Goal: Ask a question: Seek information or help from site administrators or community

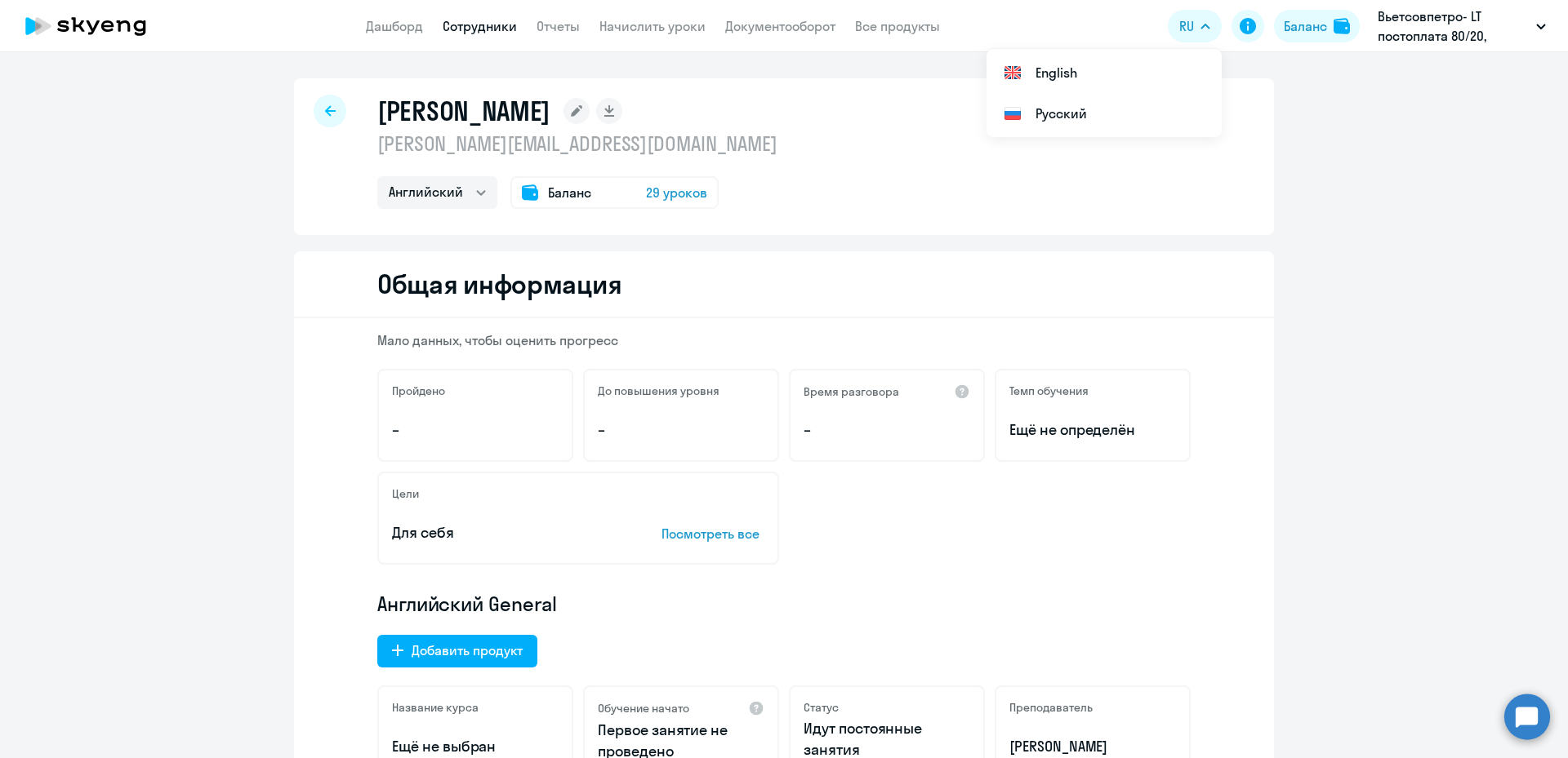
select select "english"
click at [536, 194] on div "Баланс 29 уроков" at bounding box center [614, 192] width 208 height 32
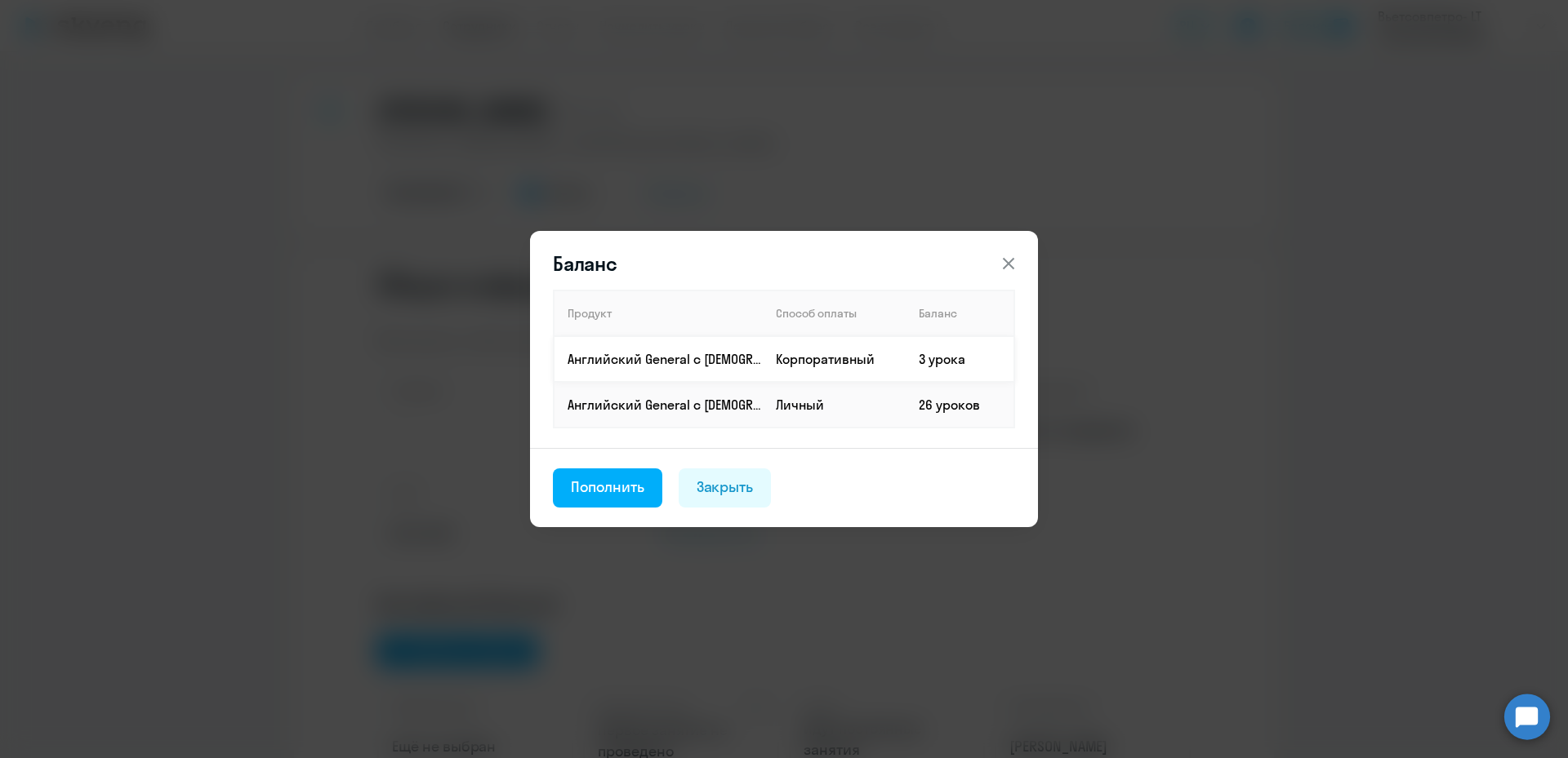
click at [772, 366] on td "Корпоративный" at bounding box center [834, 359] width 143 height 46
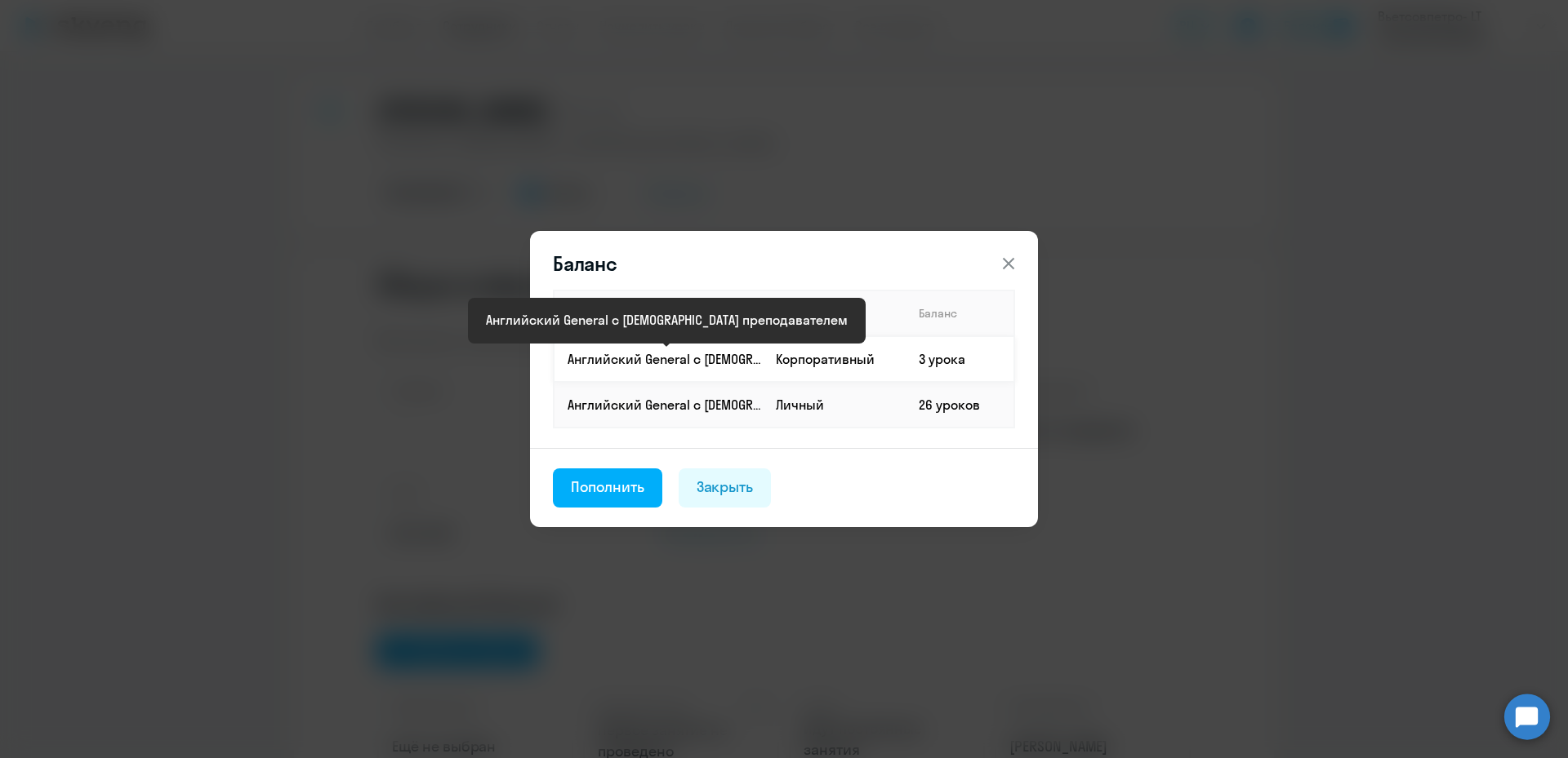
click at [690, 365] on p "Английский General с [DEMOGRAPHIC_DATA] преподавателем" at bounding box center [664, 359] width 194 height 18
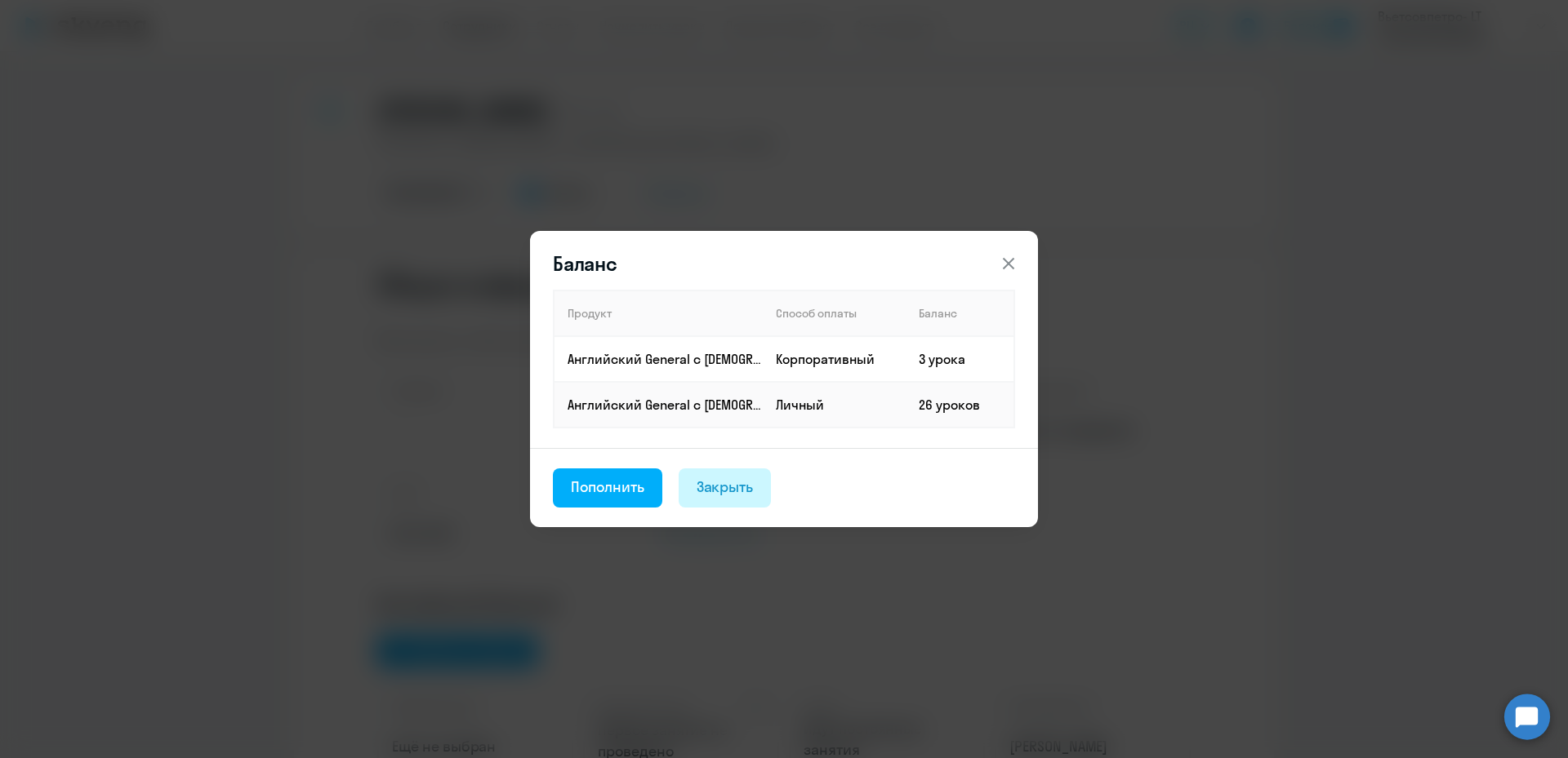
click at [715, 498] on button "Закрыть" at bounding box center [725, 488] width 93 height 39
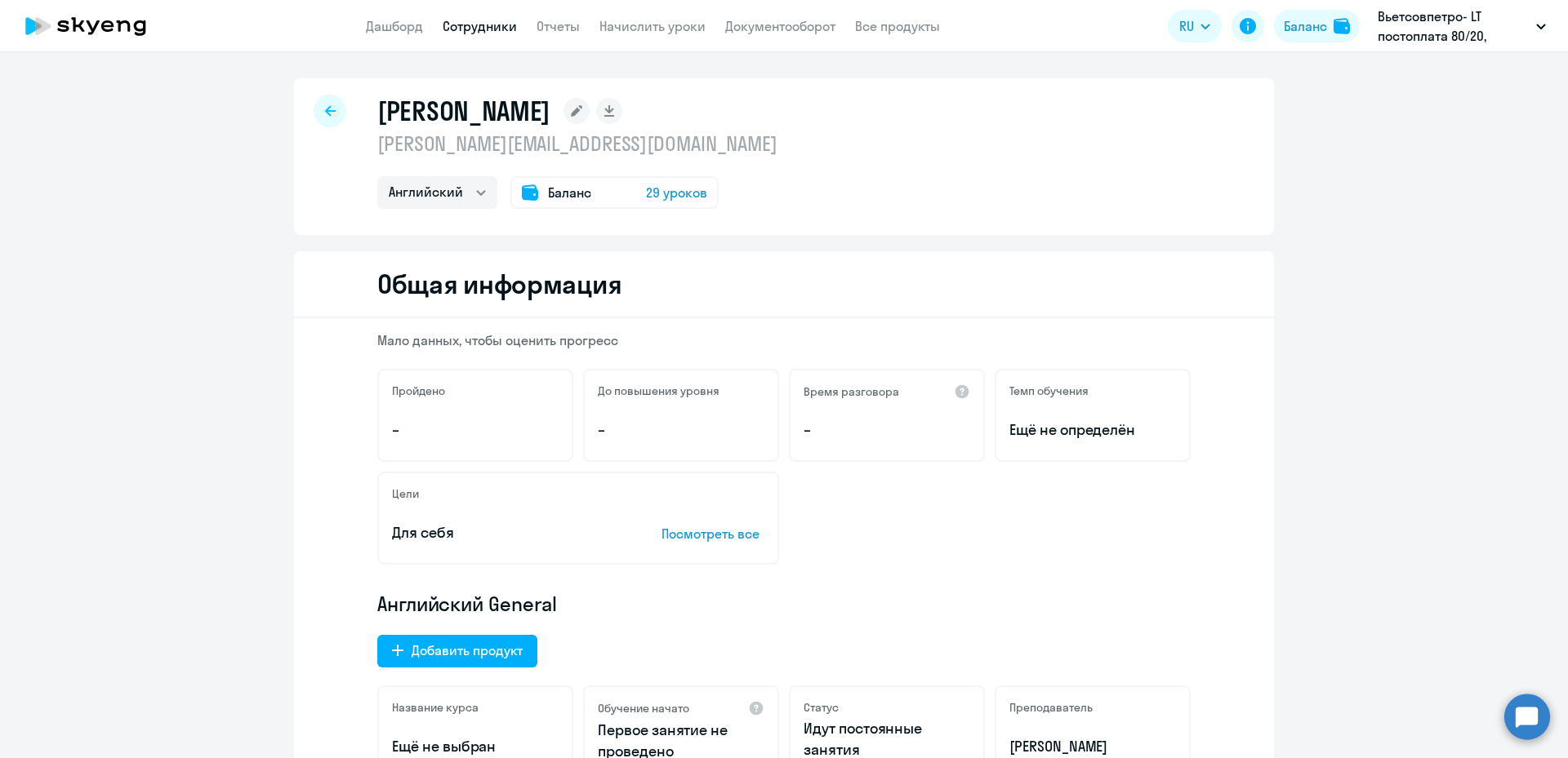
click at [1523, 720] on circle at bounding box center [1526, 716] width 46 height 46
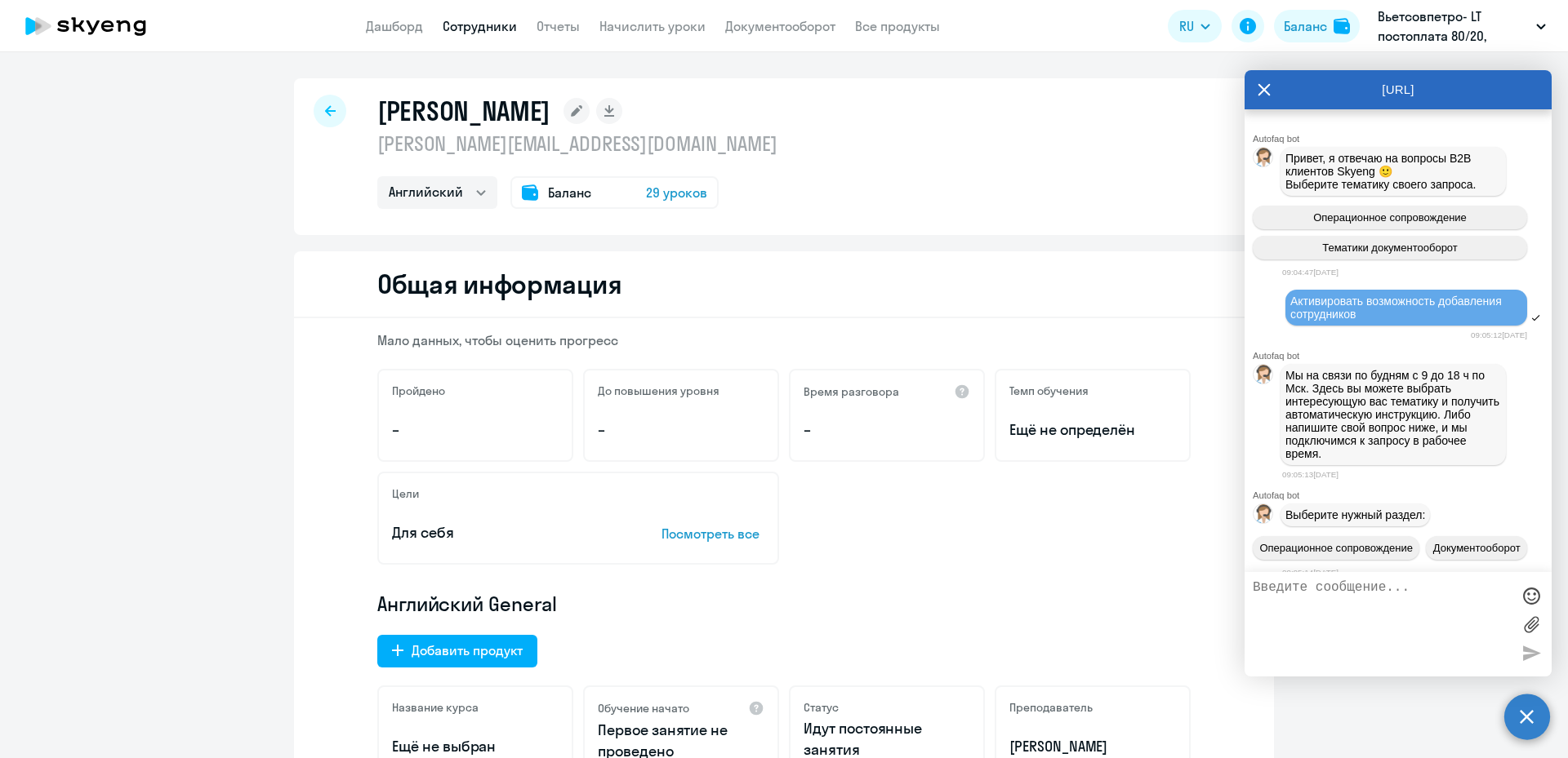
scroll to position [1488, 0]
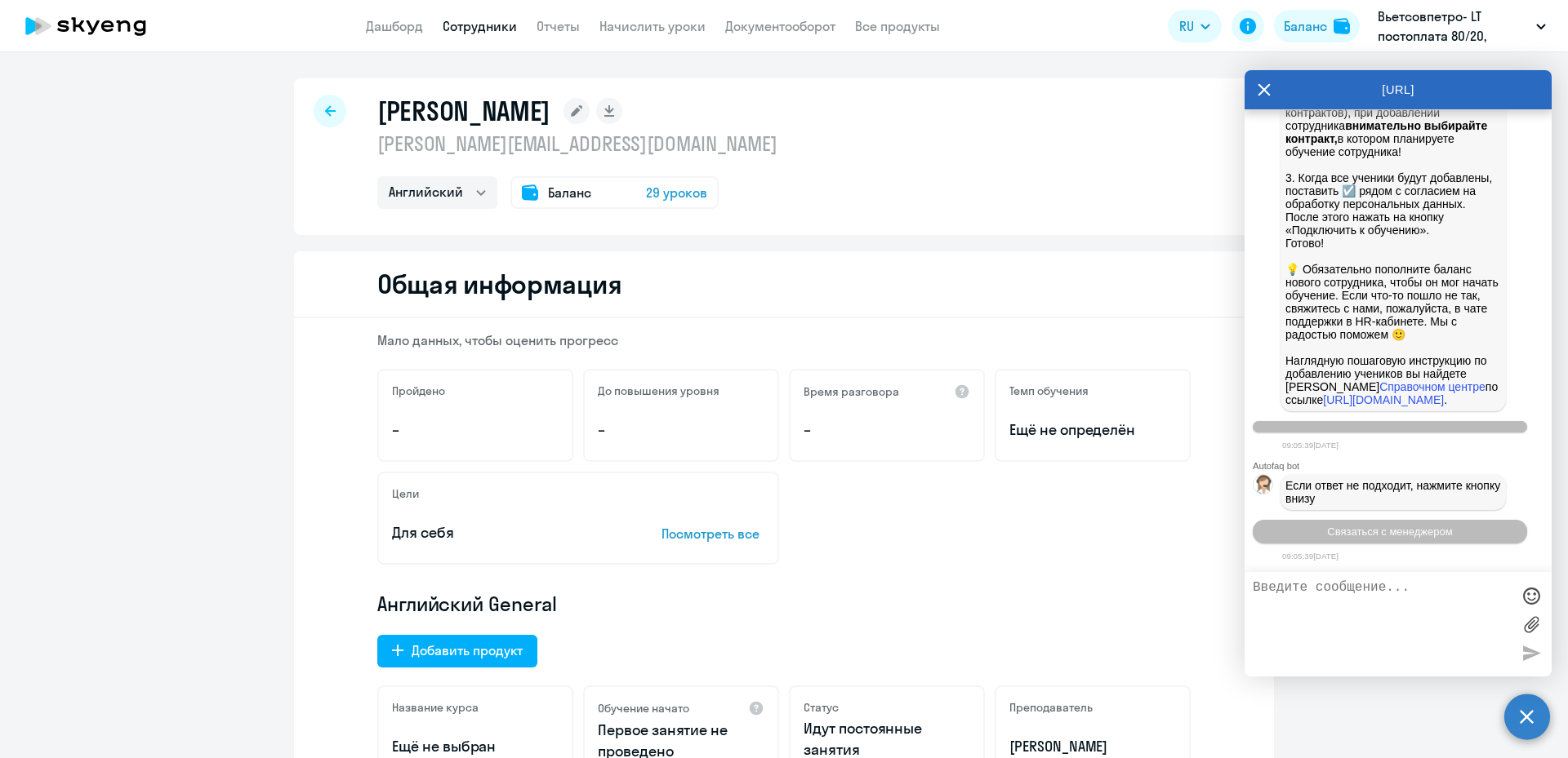
drag, startPoint x: 1283, startPoint y: 592, endPoint x: 1302, endPoint y: 593, distance: 19.0
click at [1284, 592] on textarea at bounding box center [1382, 625] width 258 height 88
type textarea "Здравствуйте!"
click at [556, 194] on span "Баланс" at bounding box center [569, 193] width 43 height 20
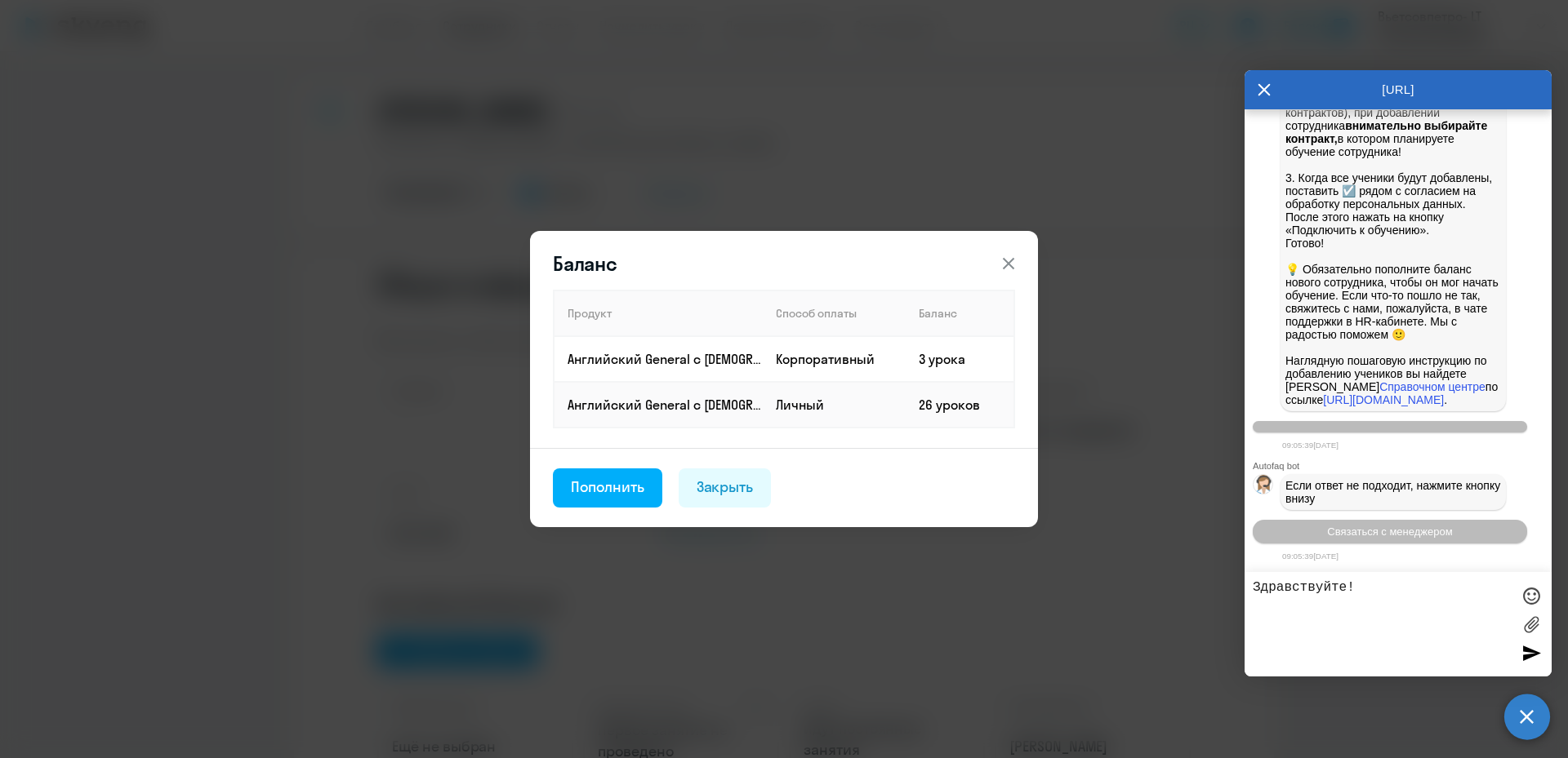
click at [1010, 259] on icon at bounding box center [1009, 264] width 20 height 20
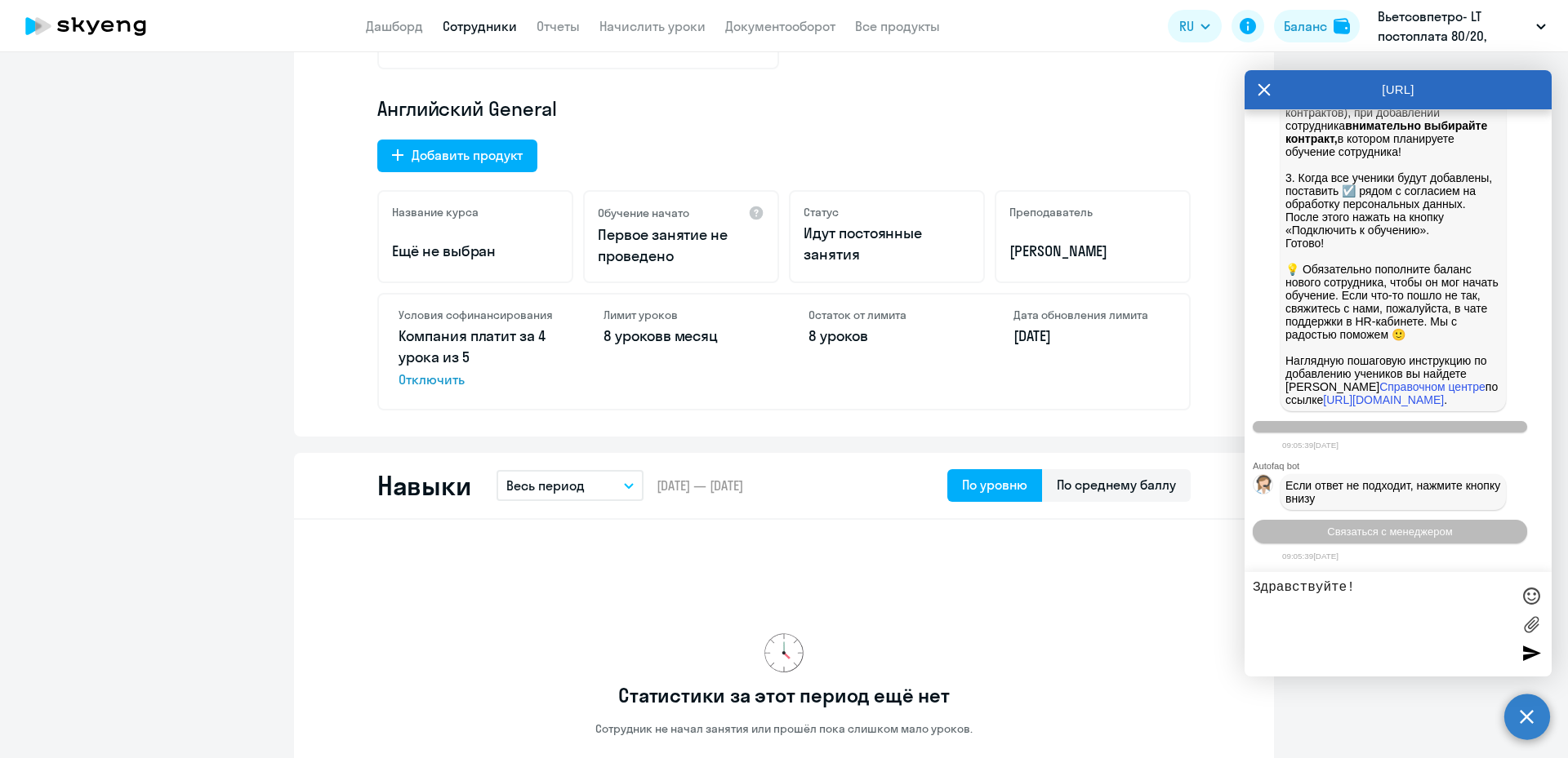
scroll to position [653, 0]
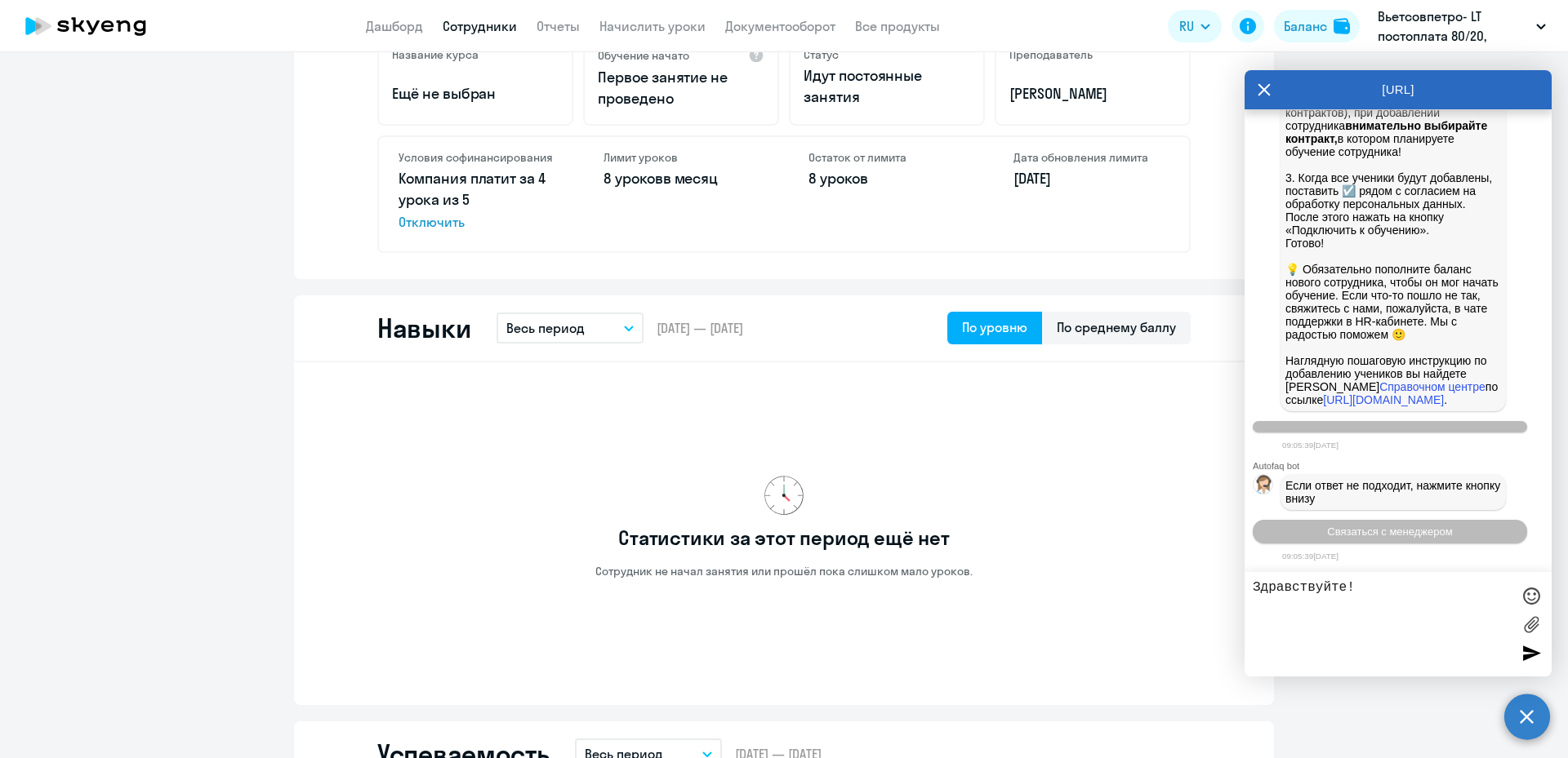
click at [1372, 586] on textarea "Здравствуйте!" at bounding box center [1382, 625] width 258 height 88
drag, startPoint x: 1372, startPoint y: 586, endPoint x: 1175, endPoint y: 586, distance: 197.0
click at [1175, 586] on body "Дашборд Сотрудники Отчеты Начислить уроки Документооборот Все продукты Дашборд …" at bounding box center [784, 379] width 1568 height 758
click at [1037, 624] on div "Статистики за этот период ещё нет Сотрудник не начал занятия или прошёл пока сл…" at bounding box center [783, 527] width 813 height 304
click at [818, 389] on div "Статистики за этот период ещё нет Сотрудник не начал занятия или прошёл пока сл…" at bounding box center [783, 527] width 813 height 304
